Goal: Information Seeking & Learning: Learn about a topic

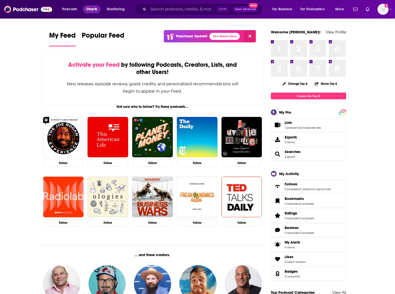
click at [94, 8] on span "Charts" at bounding box center [91, 9] width 11 height 7
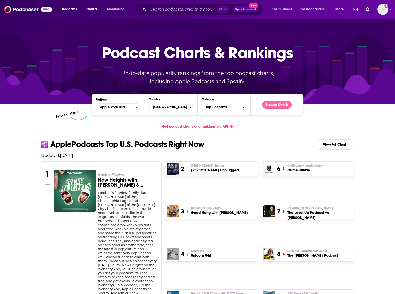
click at [281, 103] on button "Browse Charts" at bounding box center [277, 105] width 30 height 8
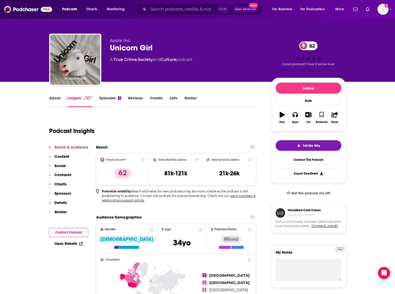
click at [113, 96] on link "Episodes 3" at bounding box center [110, 102] width 22 height 12
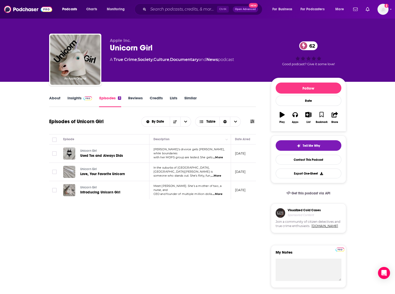
click at [73, 96] on link "Insights" at bounding box center [80, 102] width 25 height 12
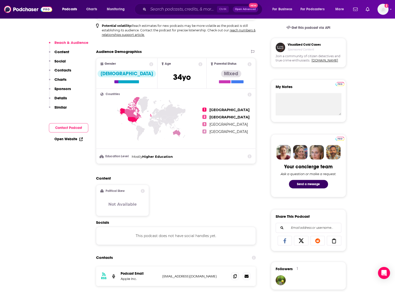
scroll to position [387, 0]
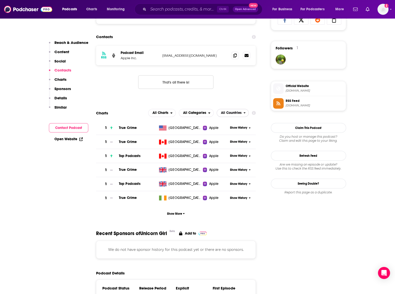
click at [236, 115] on span "All Countries" at bounding box center [231, 113] width 21 height 4
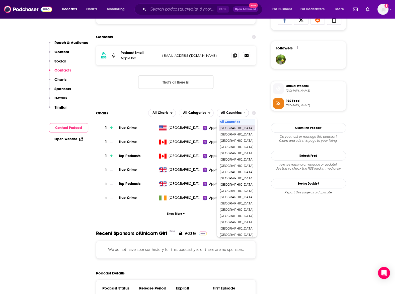
click at [236, 128] on span "[GEOGRAPHIC_DATA]" at bounding box center [237, 128] width 34 height 3
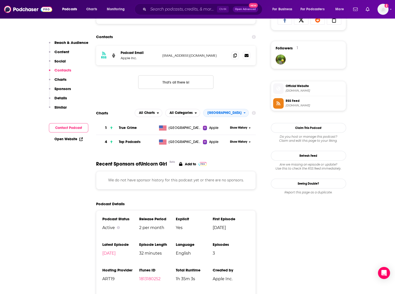
click at [237, 142] on span "Show History" at bounding box center [238, 142] width 17 height 4
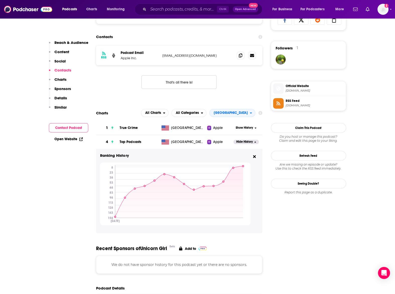
click at [249, 128] on span "Show History" at bounding box center [244, 128] width 17 height 4
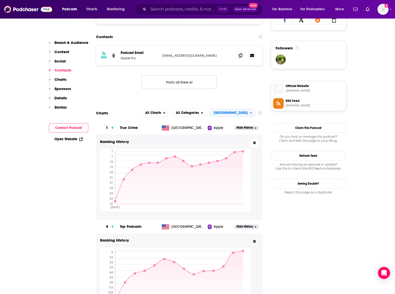
click at [256, 143] on icon at bounding box center [254, 143] width 3 height 4
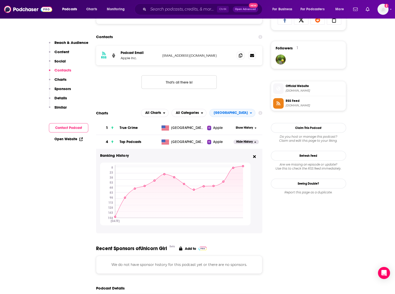
click at [242, 128] on span "Show History" at bounding box center [244, 128] width 17 height 4
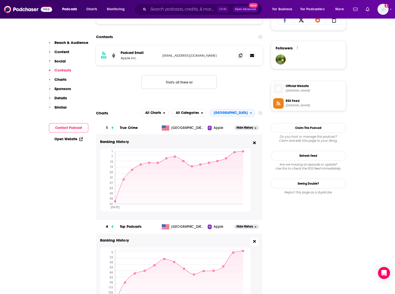
click at [253, 242] on icon at bounding box center [254, 242] width 3 height 4
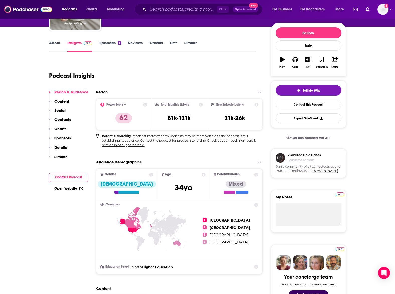
scroll to position [0, 0]
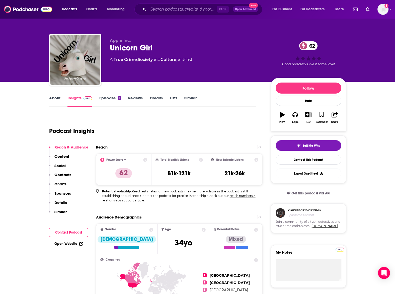
click at [57, 97] on link "About" at bounding box center [54, 102] width 11 height 12
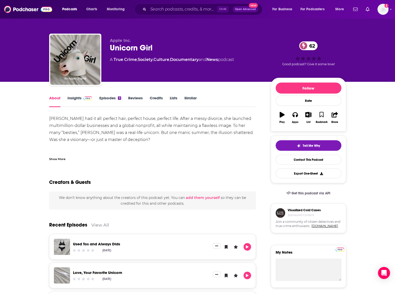
click at [61, 159] on div "Show More" at bounding box center [57, 158] width 16 height 5
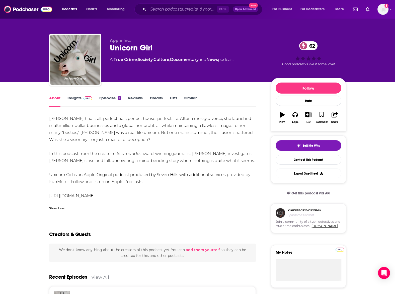
click at [105, 98] on link "Episodes 3" at bounding box center [110, 102] width 22 height 12
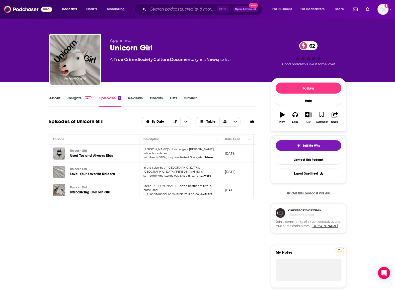
scroll to position [0, 10]
click at [75, 99] on link "Insights" at bounding box center [80, 102] width 25 height 12
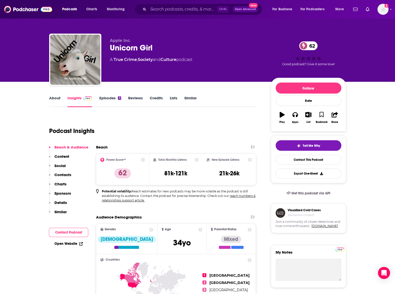
click at [58, 99] on link "About" at bounding box center [54, 102] width 11 height 12
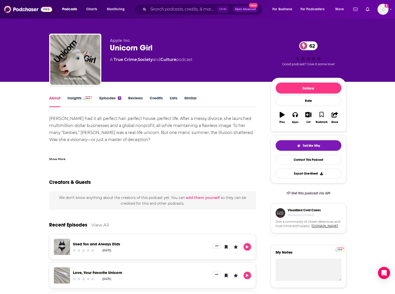
click at [61, 160] on div "Show More" at bounding box center [57, 158] width 16 height 5
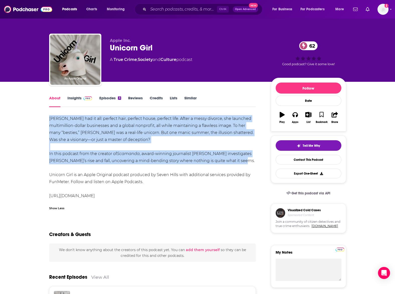
drag, startPoint x: 239, startPoint y: 162, endPoint x: 48, endPoint y: 154, distance: 191.2
click at [49, 154] on div "[PERSON_NAME] had it all: perfect hair, perfect house, perfect life. After a me…" at bounding box center [152, 157] width 207 height 84
copy div "[PERSON_NAME] had it all: perfect hair, perfect house, perfect life. After a me…"
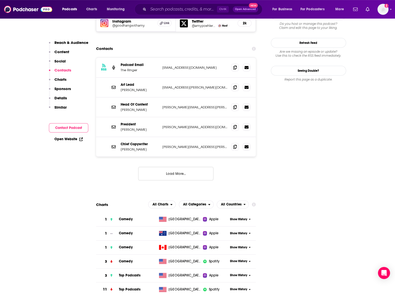
scroll to position [469, 0]
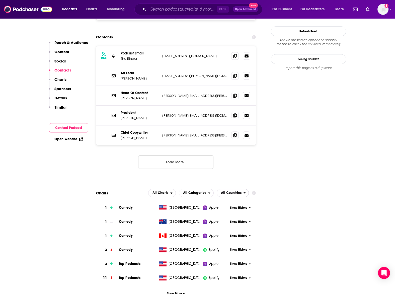
click at [231, 191] on span "All Countries" at bounding box center [231, 193] width 21 height 4
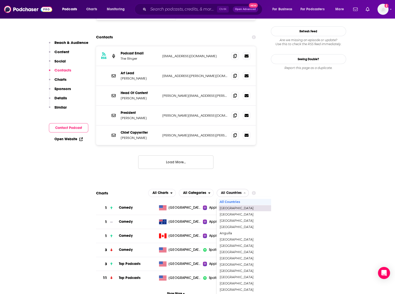
click at [231, 207] on span "[GEOGRAPHIC_DATA]" at bounding box center [254, 208] width 69 height 3
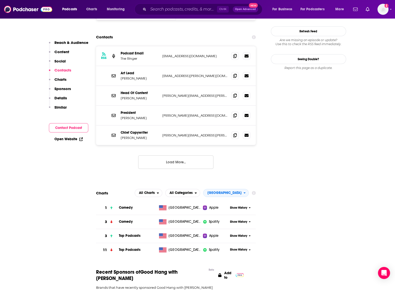
click at [244, 234] on span "Show History" at bounding box center [238, 236] width 17 height 4
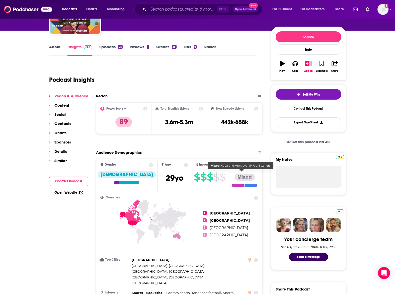
scroll to position [0, 0]
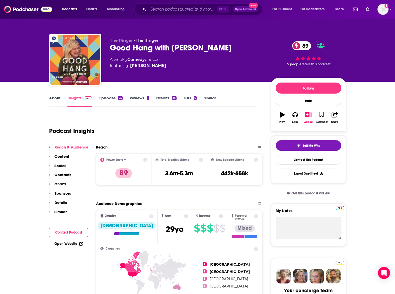
click at [113, 99] on link "Episodes 25" at bounding box center [110, 102] width 23 height 12
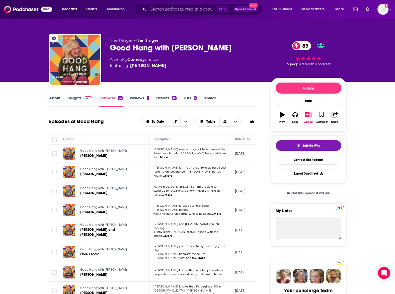
click at [168, 156] on span "...More" at bounding box center [163, 158] width 10 height 4
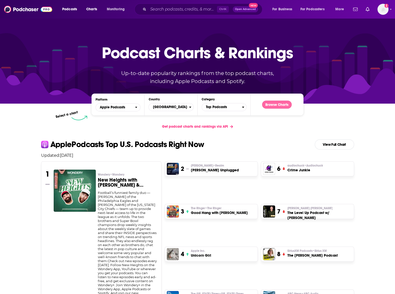
click at [273, 103] on button "Browse Charts" at bounding box center [277, 105] width 30 height 8
